Goal: Obtain resource: Obtain resource

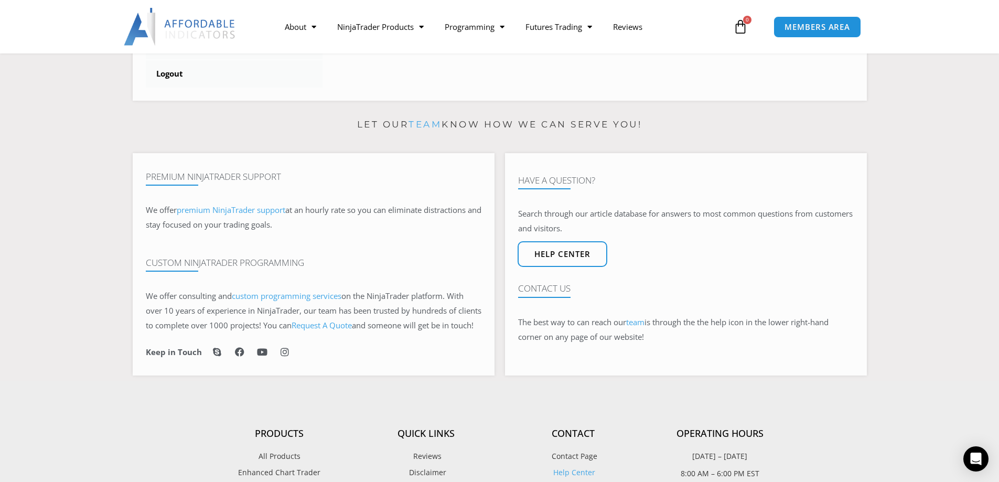
scroll to position [446, 0]
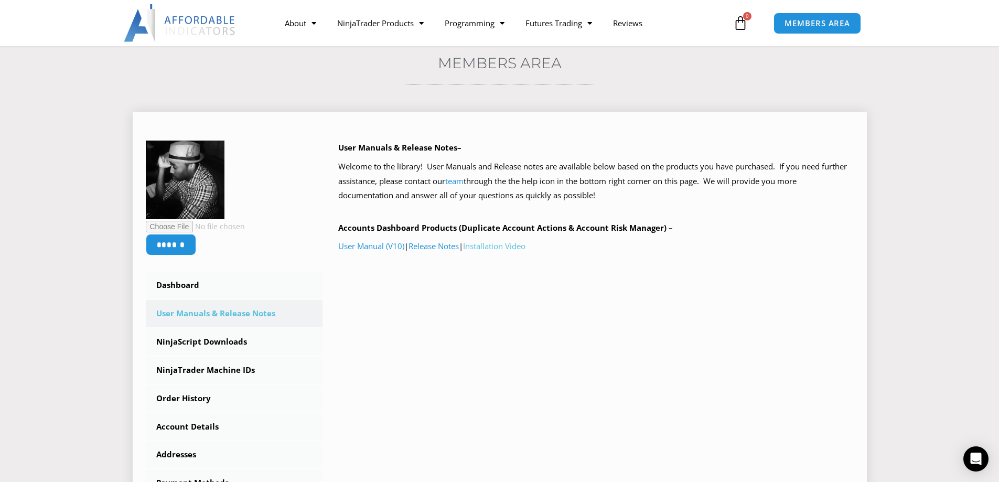
scroll to position [52, 0]
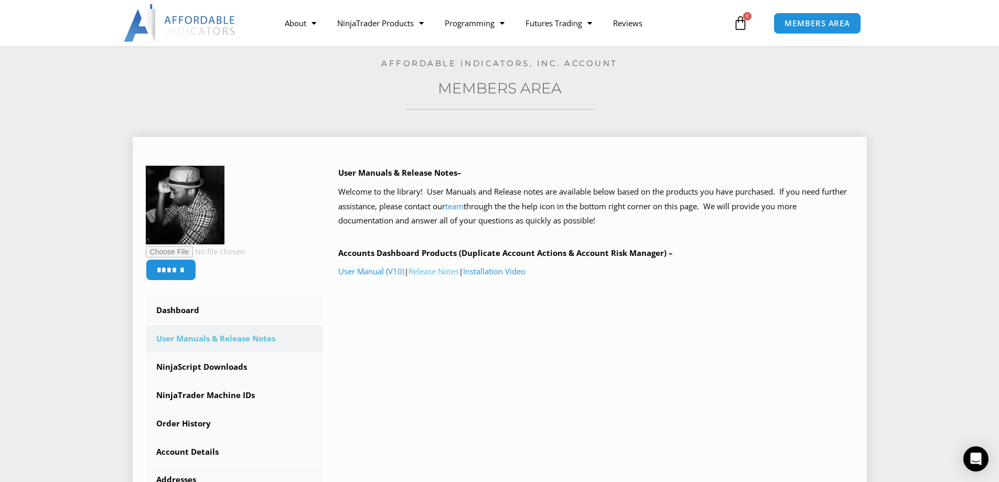
click at [441, 268] on link "Release Notes" at bounding box center [433, 271] width 50 height 10
click at [363, 273] on link "User Manual (V10)" at bounding box center [371, 271] width 66 height 10
